Goal: Task Accomplishment & Management: Complete application form

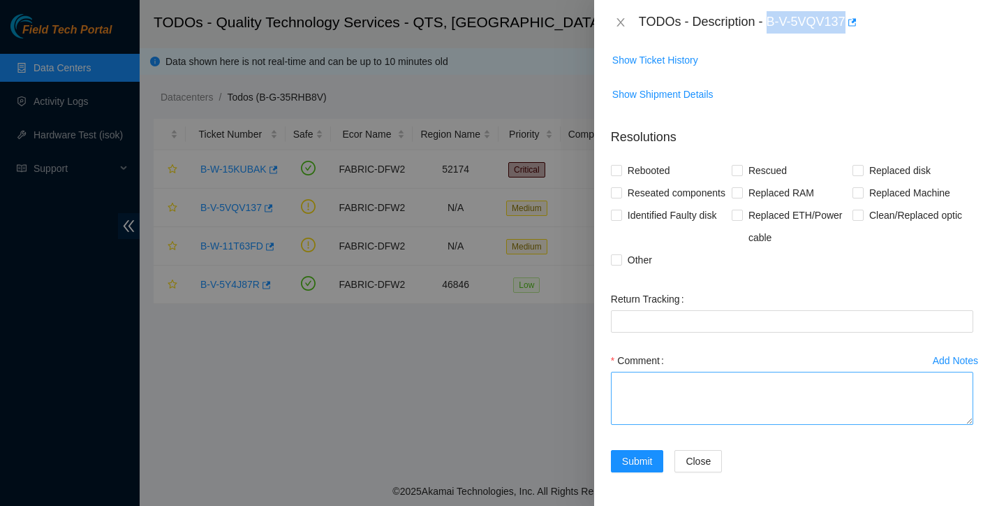
scroll to position [274, 0]
click at [723, 384] on textarea "Comment" at bounding box center [792, 398] width 362 height 53
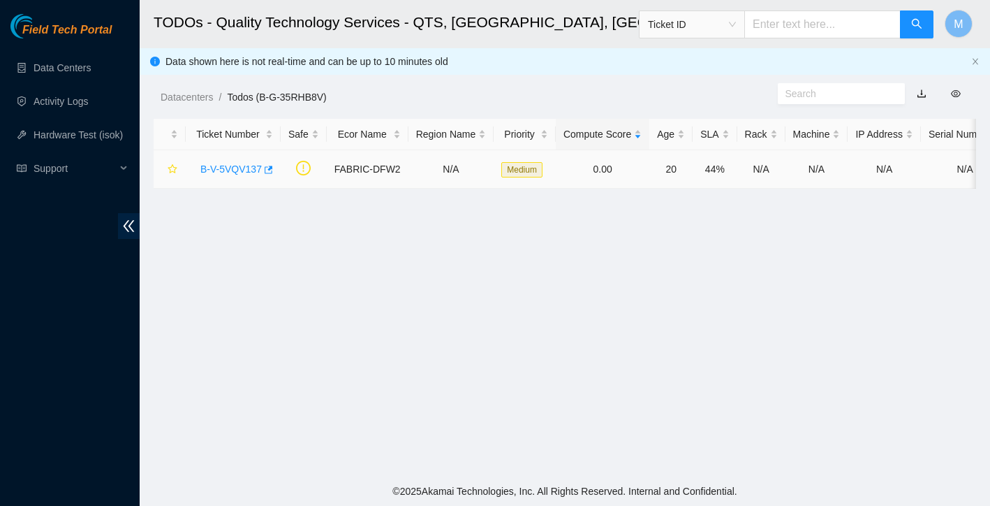
click at [237, 173] on link "B-V-5VQV137" at bounding box center [230, 168] width 61 height 11
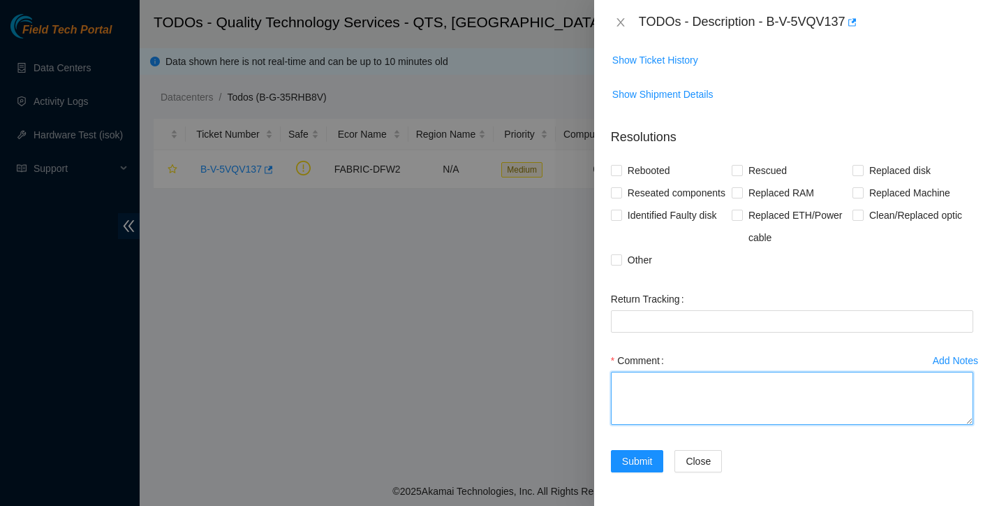
scroll to position [274, 0]
click at [674, 384] on textarea "Comment" at bounding box center [792, 398] width 362 height 53
click at [619, 381] on textarea "Cleaned scoped and reseated both sides both ends are now up" at bounding box center [792, 398] width 362 height 53
click at [623, 381] on textarea "Cleaned scoped and reseated both sides both ends are now up" at bounding box center [792, 398] width 362 height 53
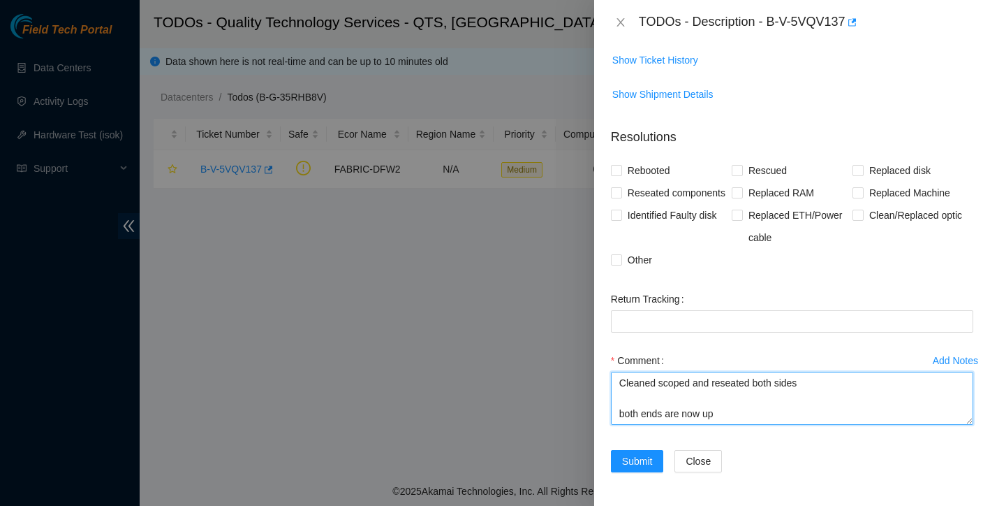
click at [747, 418] on textarea "Found one end with link down Cleaned scoped and reseated both sides both ends a…" at bounding box center [792, 398] width 362 height 53
type textarea "Found one end with link down Cleaned scoped and reseated both sides both ends a…"
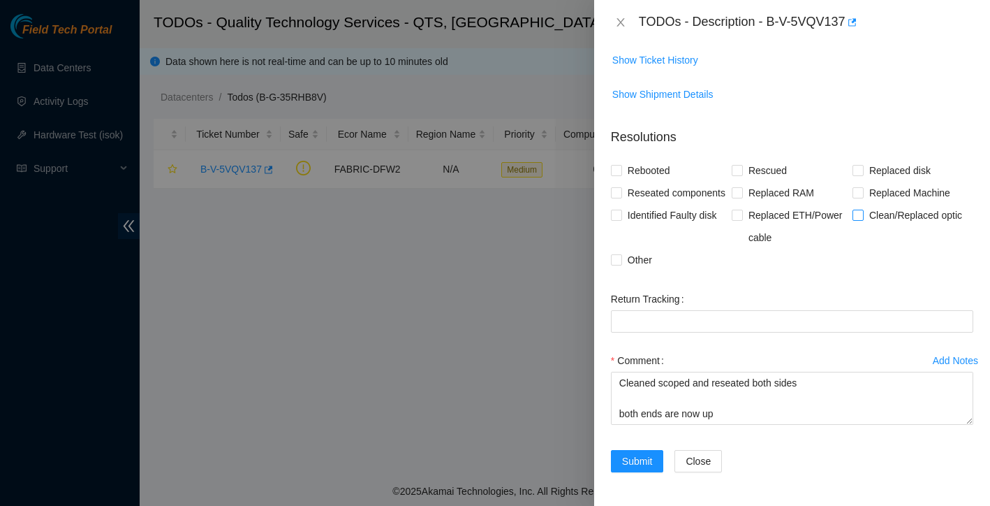
click at [860, 213] on input "Clean/Replaced optic" at bounding box center [858, 214] width 10 height 10
checkbox input "true"
click at [619, 259] on input "Other" at bounding box center [616, 259] width 10 height 10
checkbox input "true"
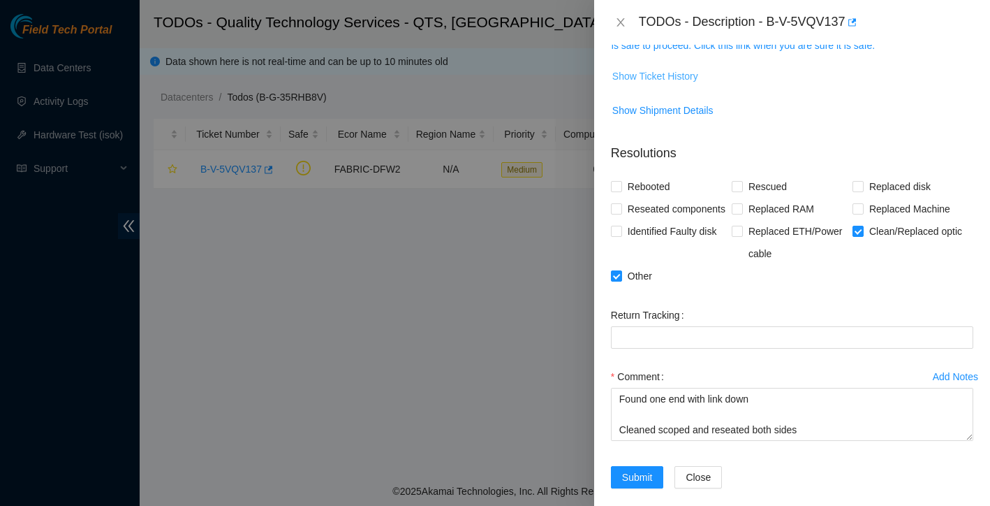
click at [685, 75] on span "Show Ticket History" at bounding box center [655, 75] width 86 height 15
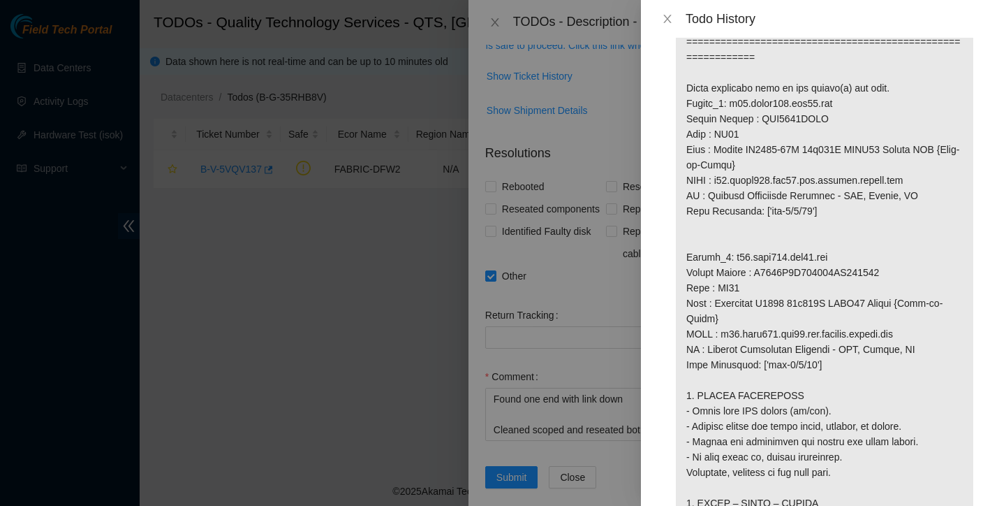
scroll to position [928, 0]
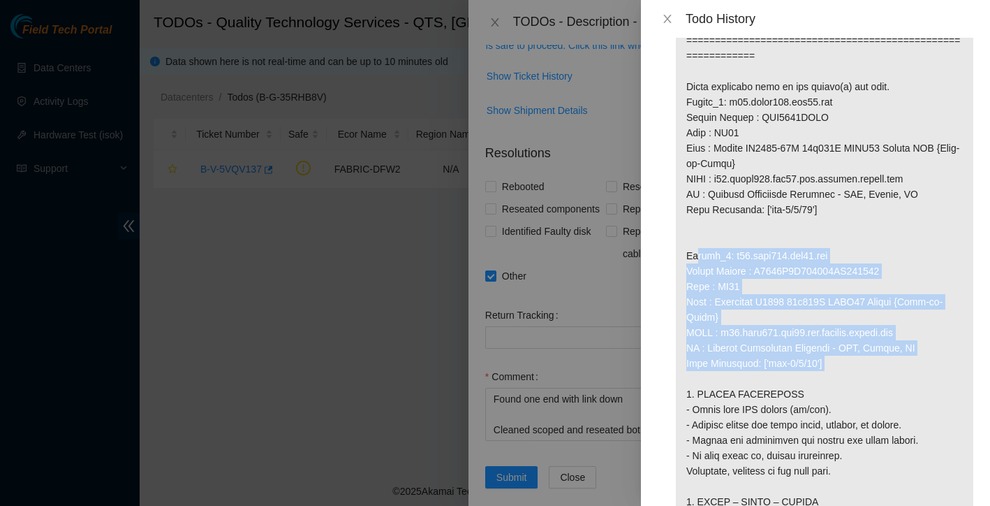
drag, startPoint x: 687, startPoint y: 270, endPoint x: 845, endPoint y: 369, distance: 186.4
click at [858, 377] on p at bounding box center [824, 117] width 297 height 1941
copy p "Router_2: r04.leaf106.dfw02.fab Serial Number : R3250B2F155601AK301863 Rack : B…"
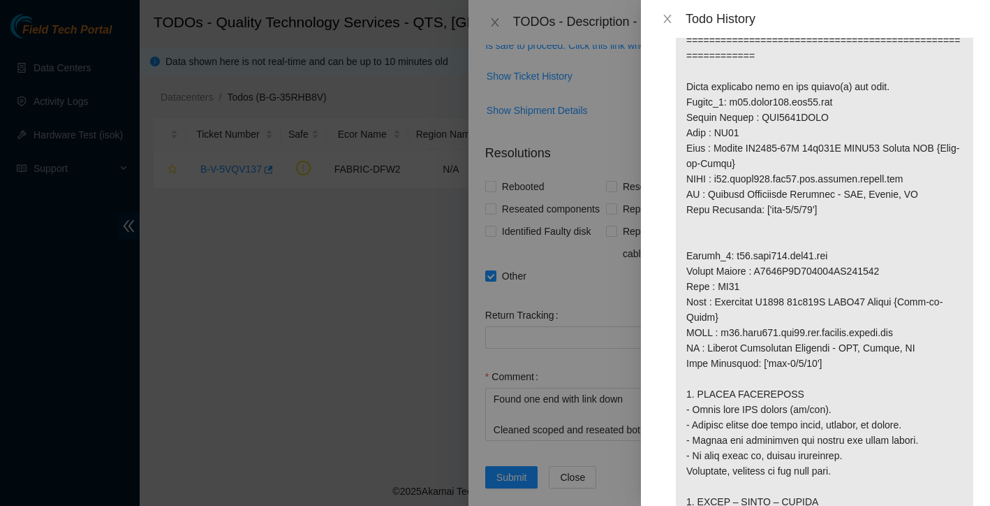
click at [624, 330] on div at bounding box center [495, 253] width 990 height 506
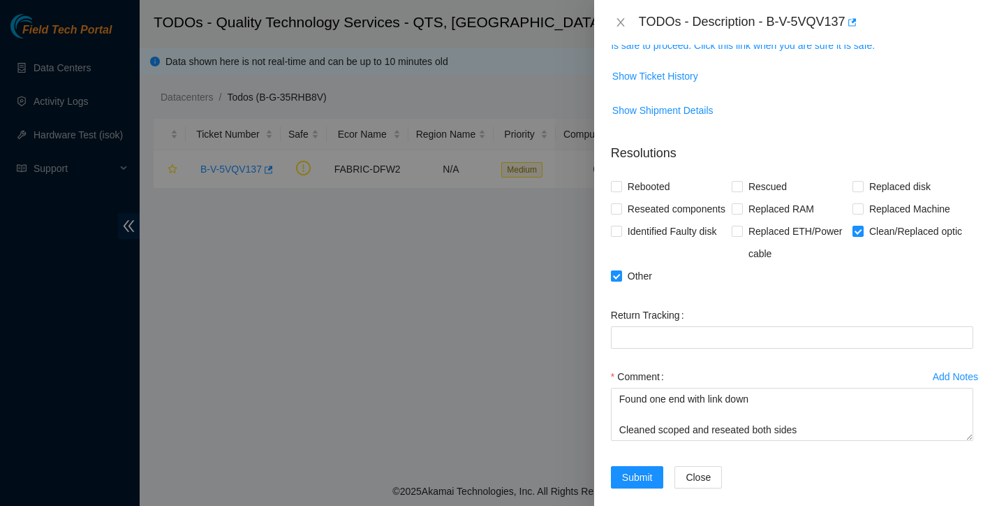
scroll to position [249, 0]
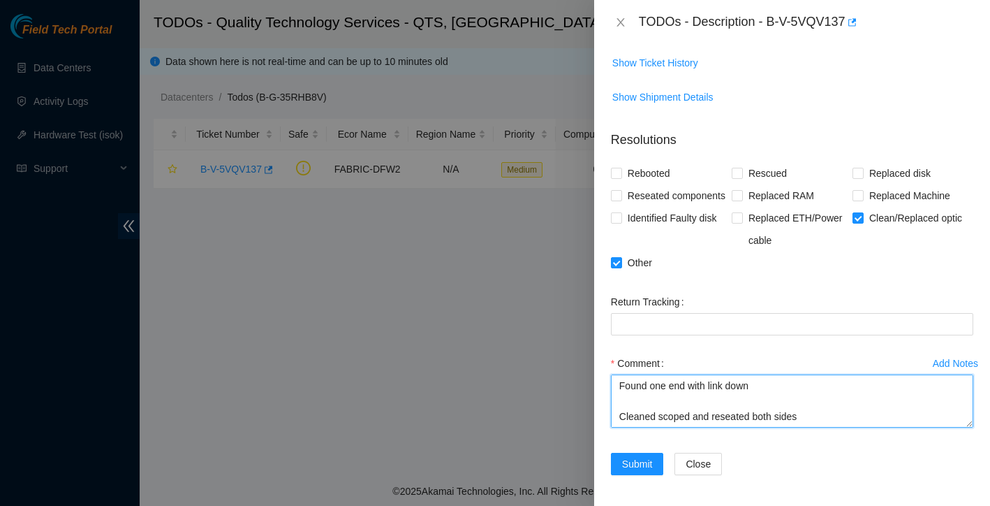
click at [666, 409] on textarea "Found one end with link down Cleaned scoped and reseated both sides both ends a…" at bounding box center [792, 400] width 362 height 53
click at [763, 407] on textarea "Found this end with link down Cleaned scoped and reseated both sides both ends …" at bounding box center [792, 400] width 362 height 53
paste textarea "Router_2: r04.leaf106.dfw02.fab Serial Number : R3250B2F155601AK301863 Rack : B…"
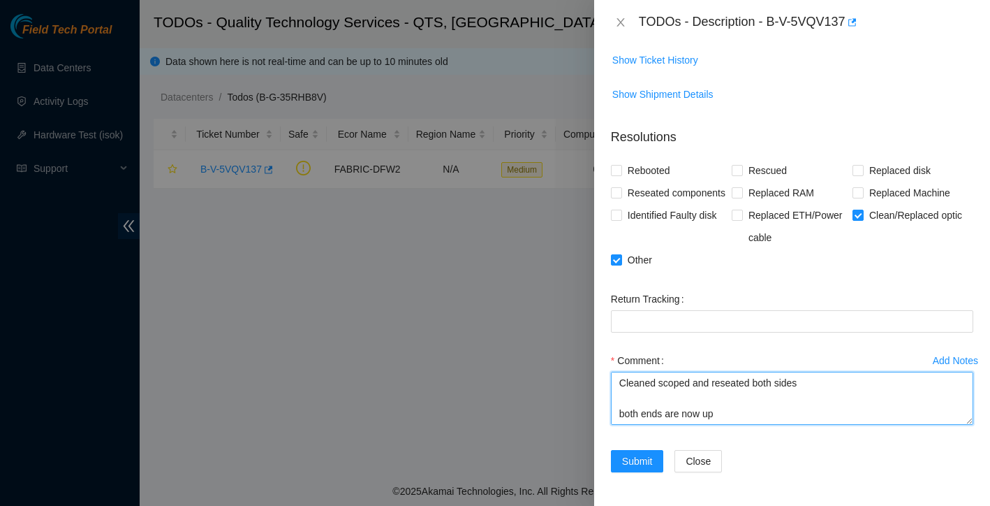
scroll to position [274, 0]
type textarea "Found this end with link down: Router_2: r04.leaf106.dfw02.fab Serial Number : …"
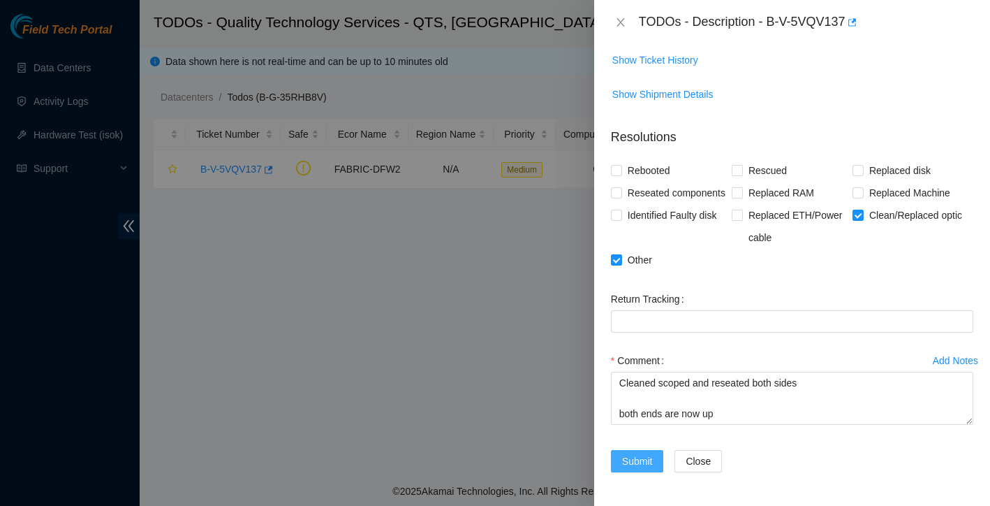
click at [652, 457] on span "Submit" at bounding box center [637, 460] width 31 height 15
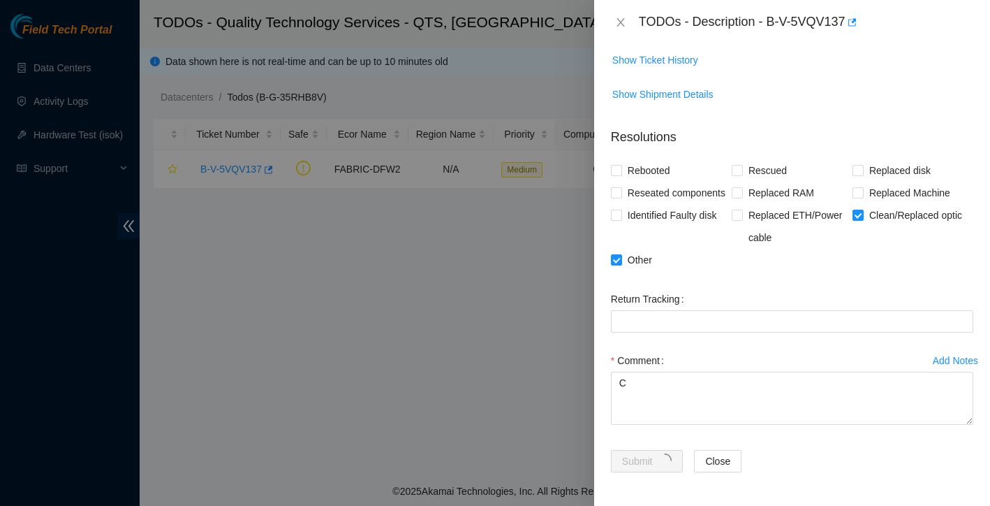
scroll to position [0, 0]
